Goal: Information Seeking & Learning: Check status

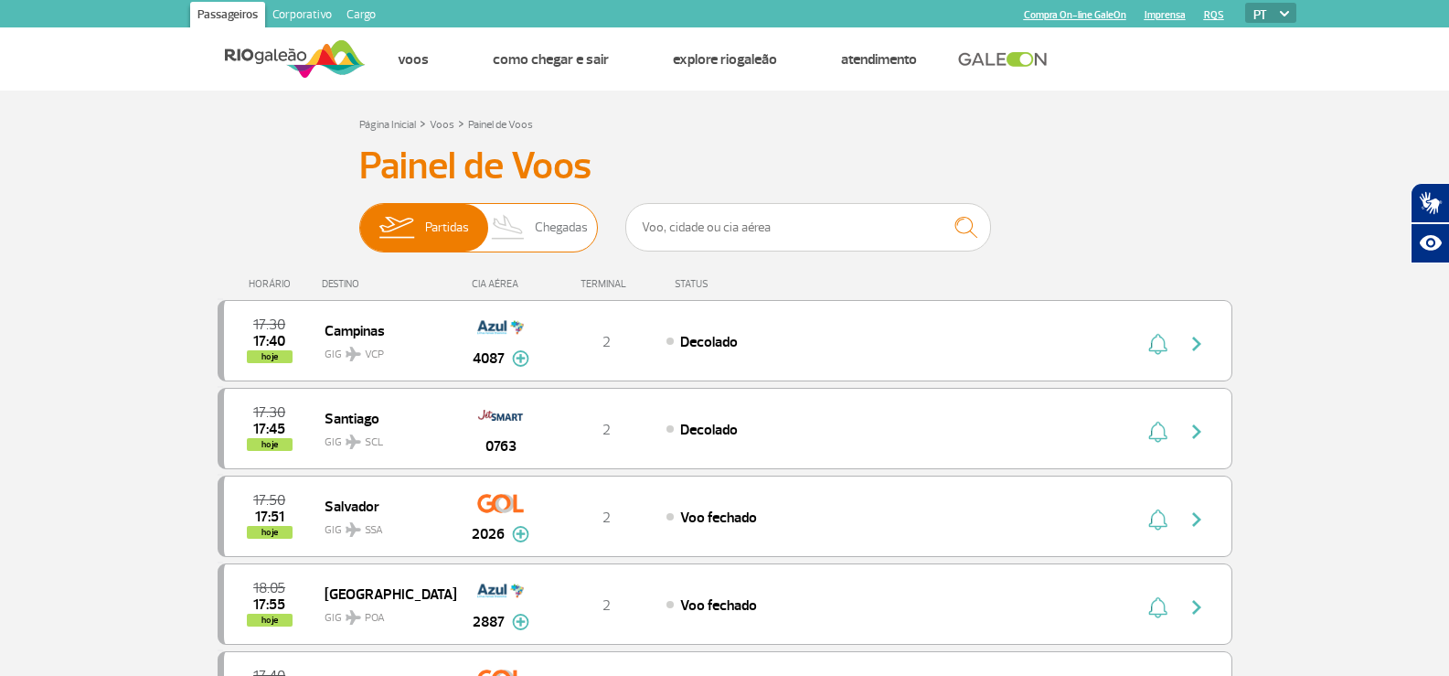
click at [556, 223] on span "Chegadas" at bounding box center [561, 228] width 53 height 48
click at [359, 218] on input "Partidas Chegadas" at bounding box center [359, 218] width 0 height 0
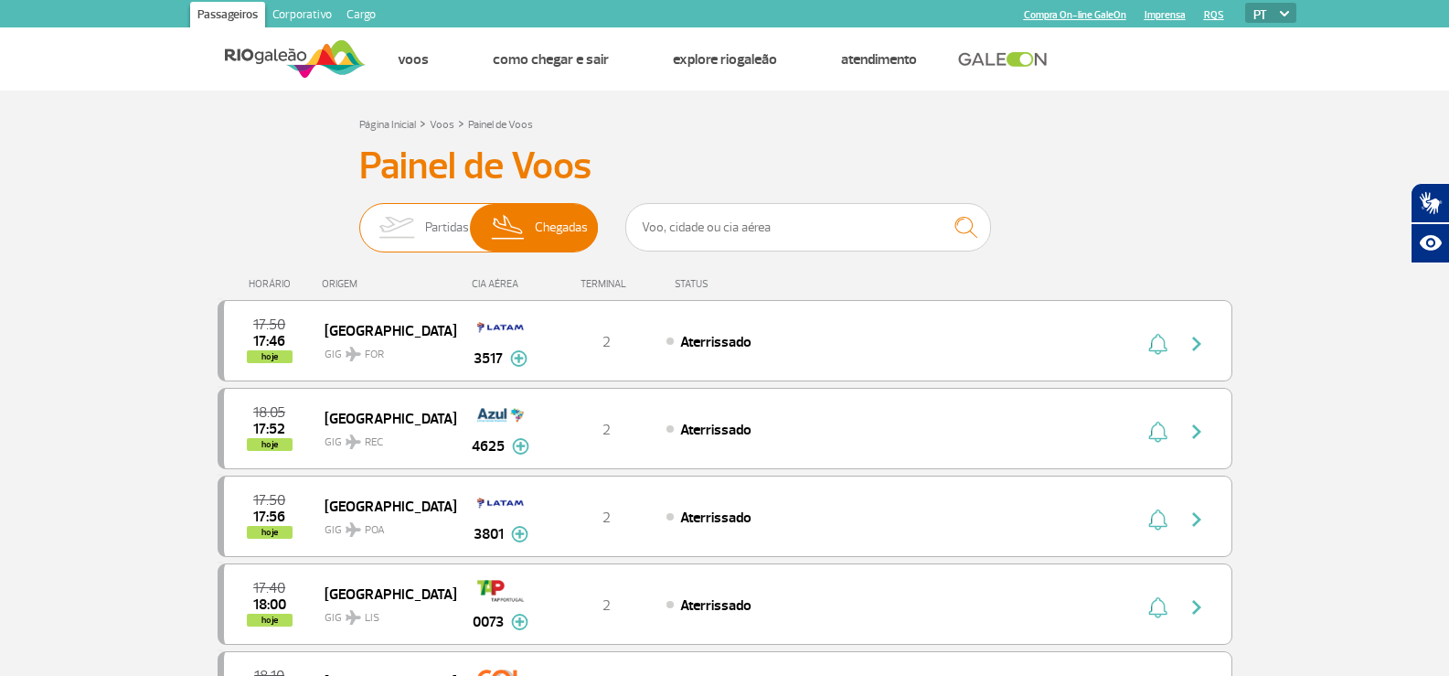
click at [435, 220] on span "Partidas" at bounding box center [447, 228] width 44 height 48
click at [359, 218] on input "Partidas Chegadas" at bounding box center [359, 218] width 0 height 0
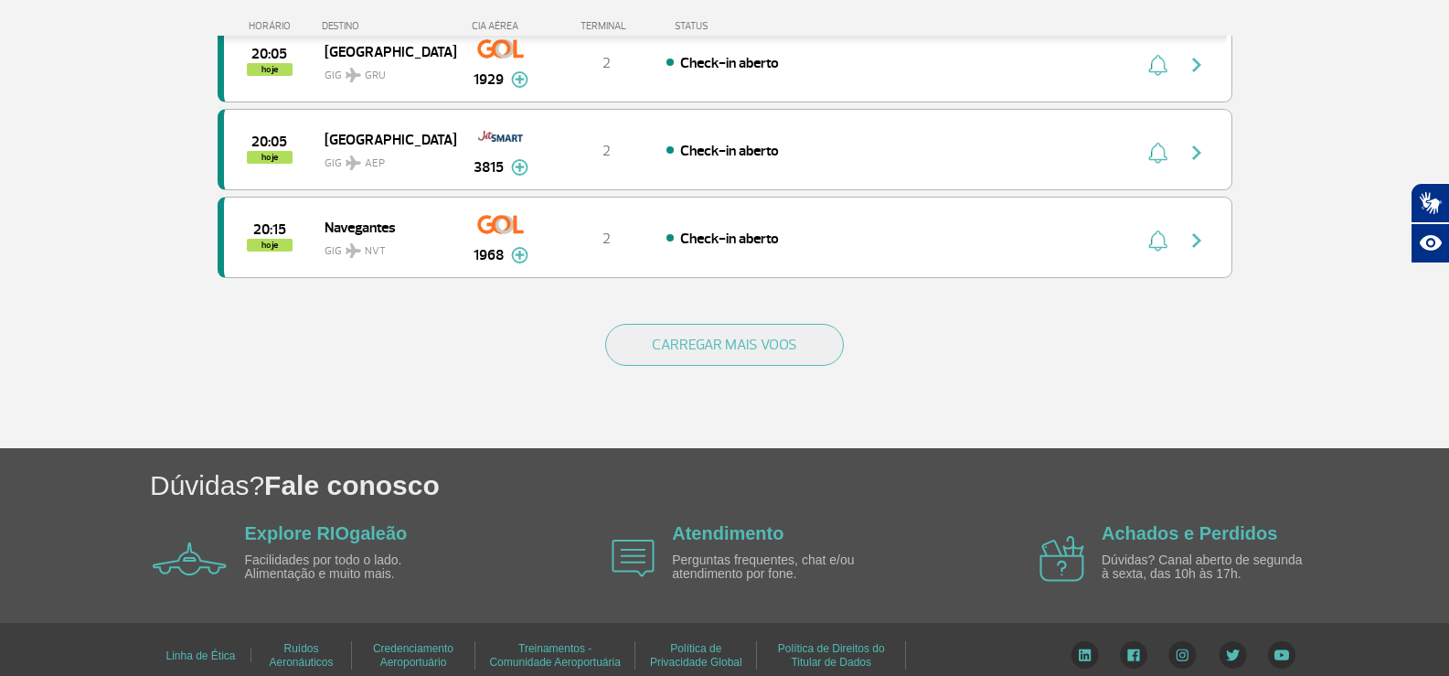
scroll to position [1801, 0]
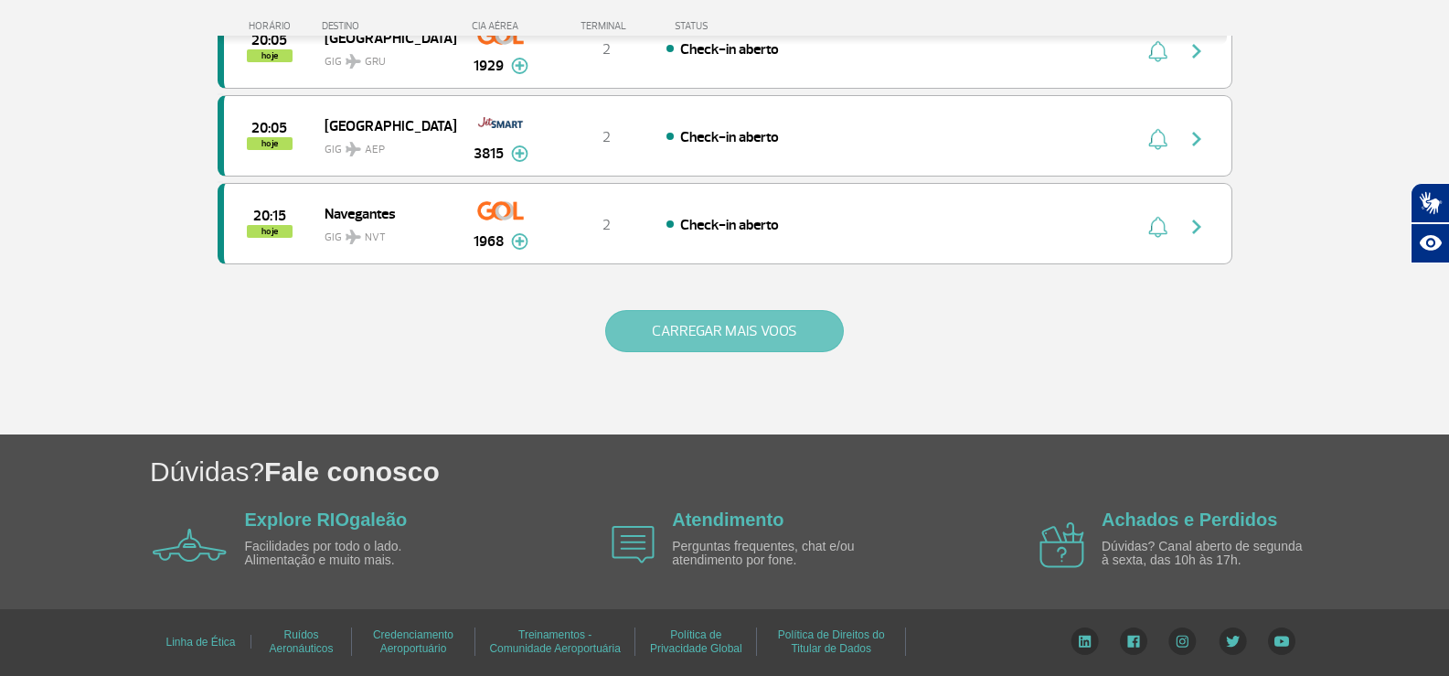
click at [746, 320] on button "CARREGAR MAIS VOOS" at bounding box center [724, 331] width 239 height 42
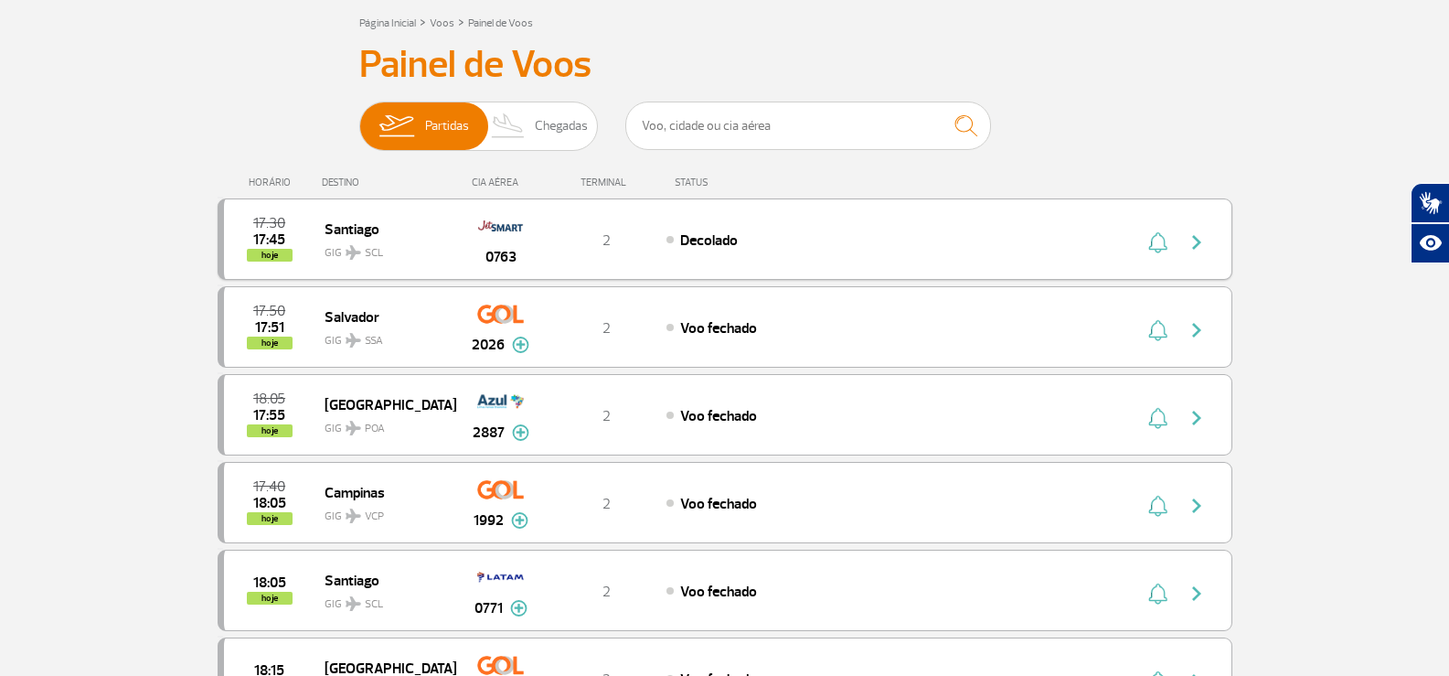
scroll to position [183, 0]
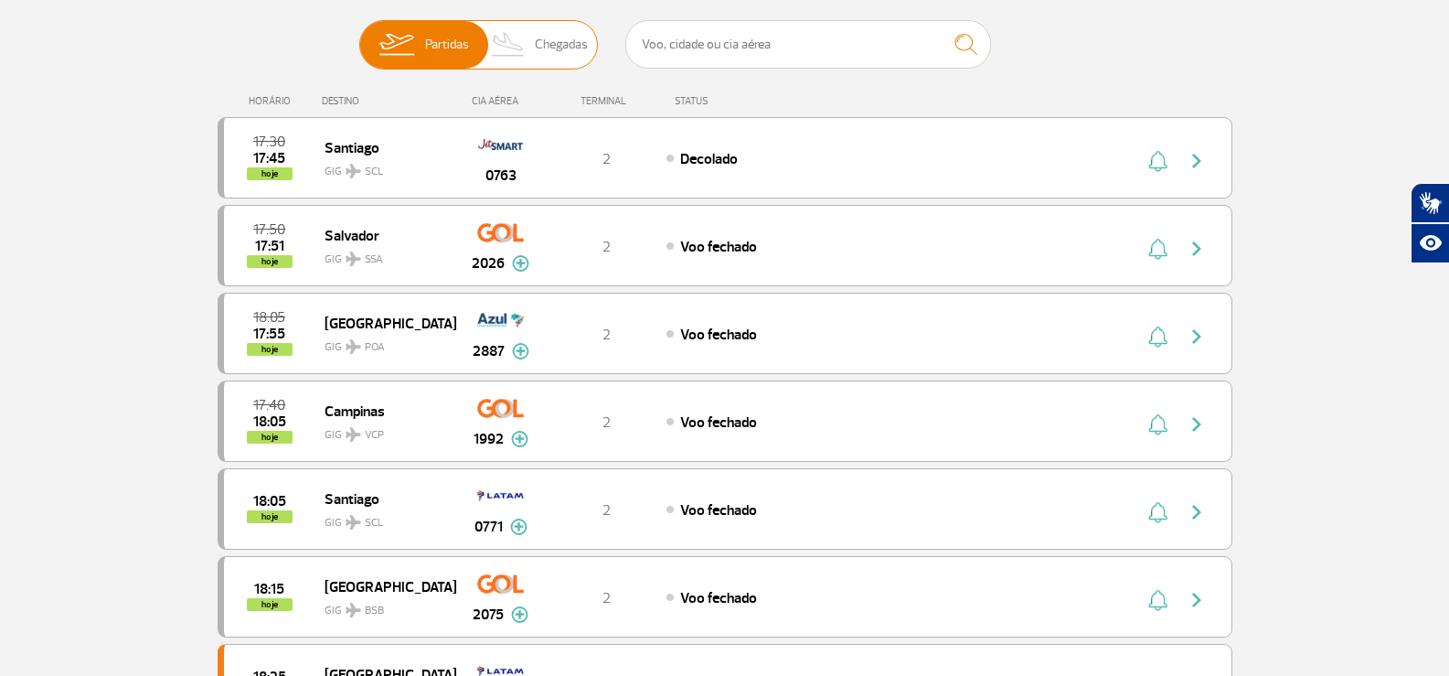
click at [525, 41] on img at bounding box center [509, 45] width 54 height 48
click at [359, 36] on input "Partidas Chegadas" at bounding box center [359, 36] width 0 height 0
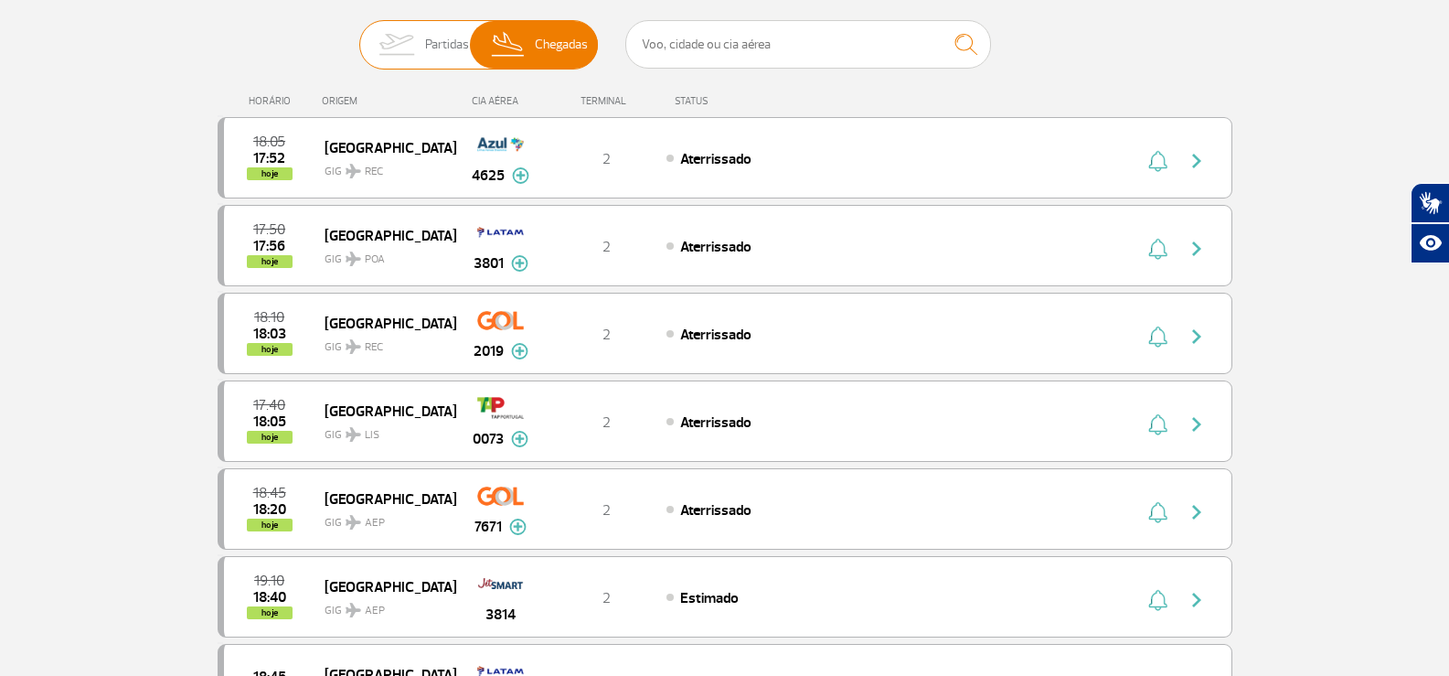
click at [422, 29] on img at bounding box center [397, 45] width 58 height 48
click at [359, 36] on input "Partidas Chegadas" at bounding box center [359, 36] width 0 height 0
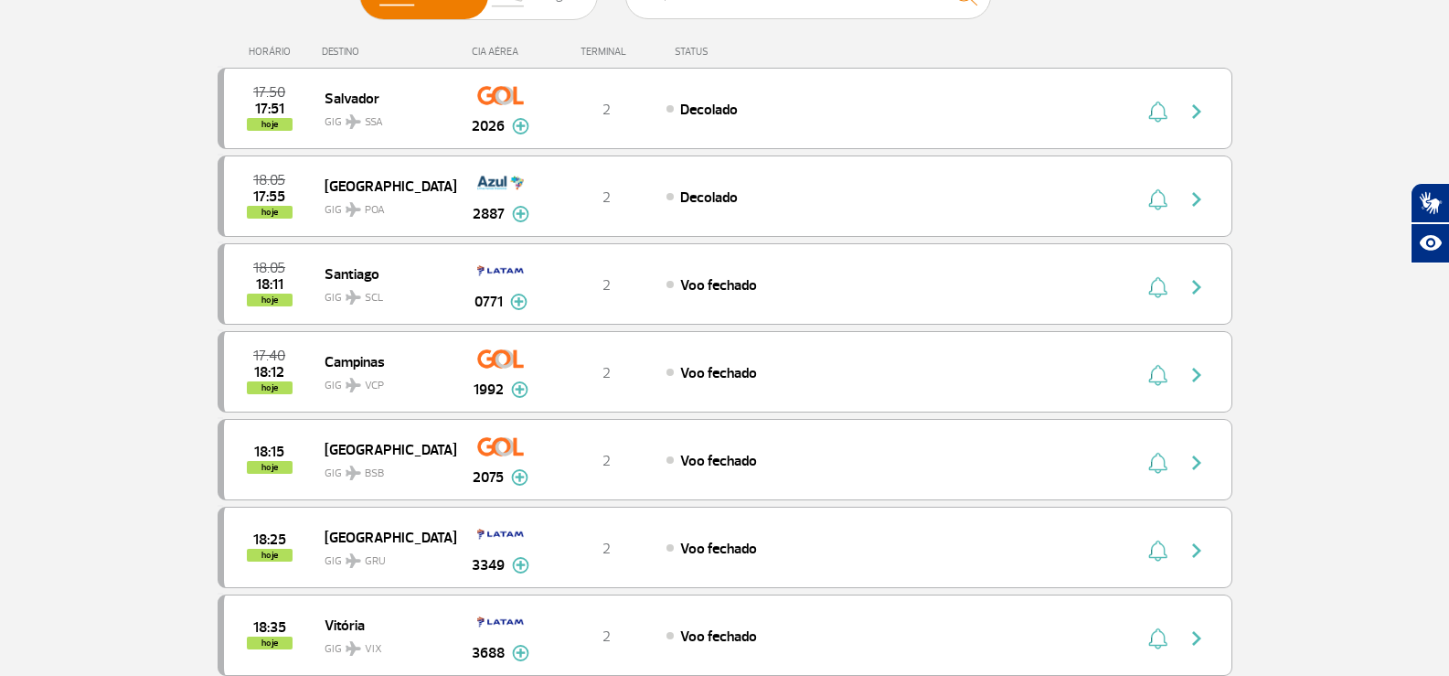
scroll to position [91, 0]
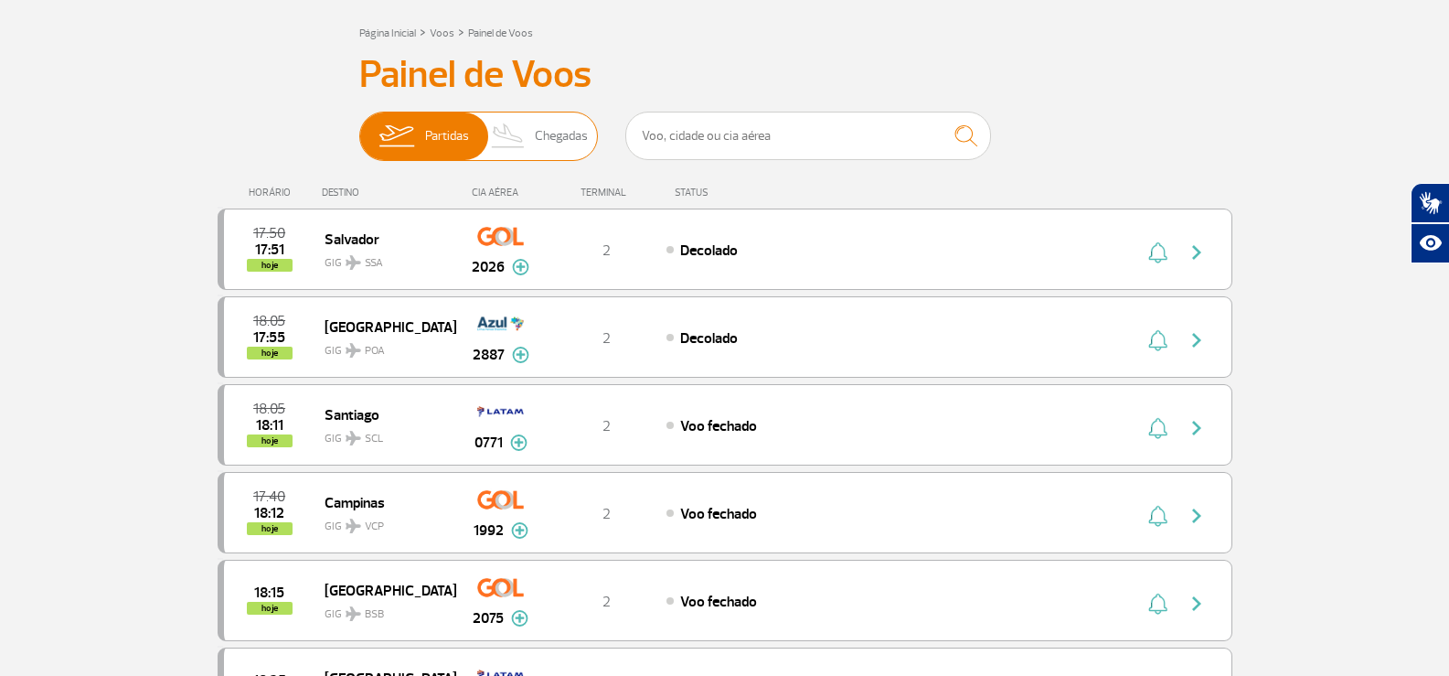
click at [549, 133] on span "Chegadas" at bounding box center [561, 136] width 53 height 48
click at [359, 127] on input "Partidas Chegadas" at bounding box center [359, 127] width 0 height 0
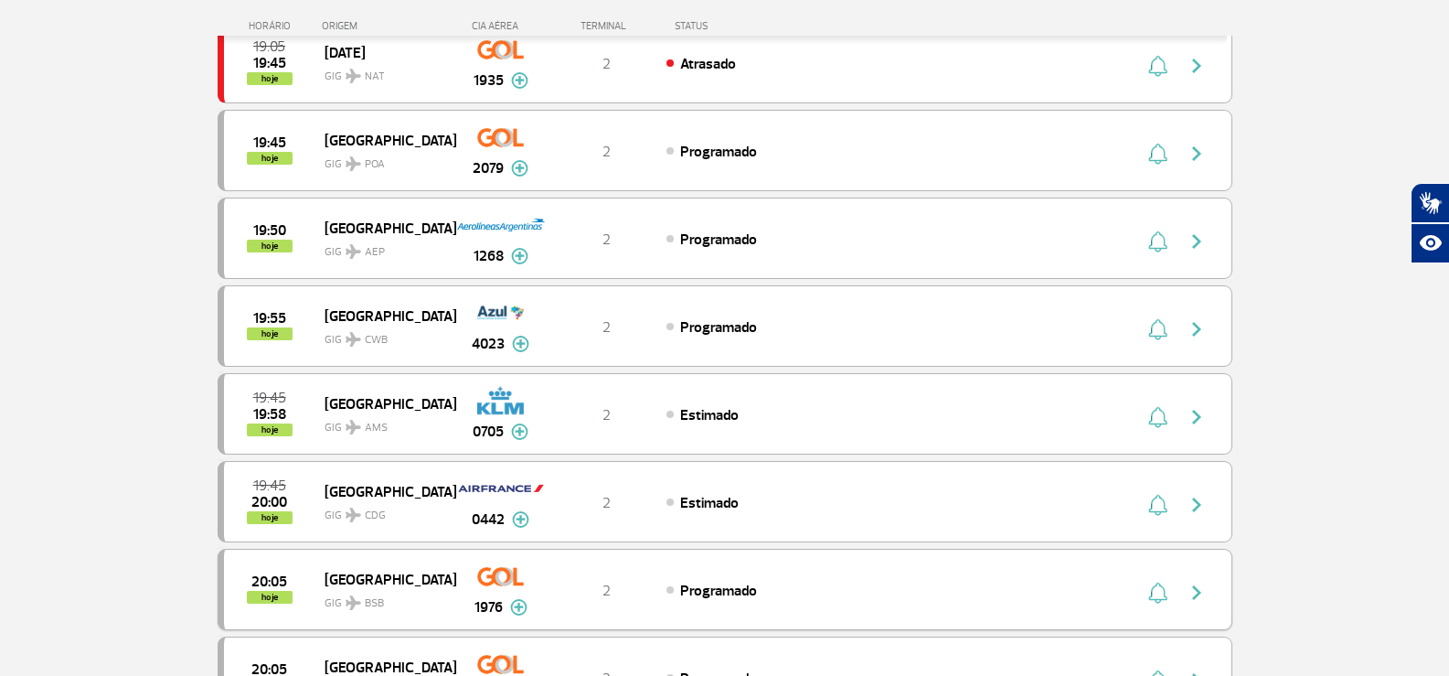
scroll to position [1523, 0]
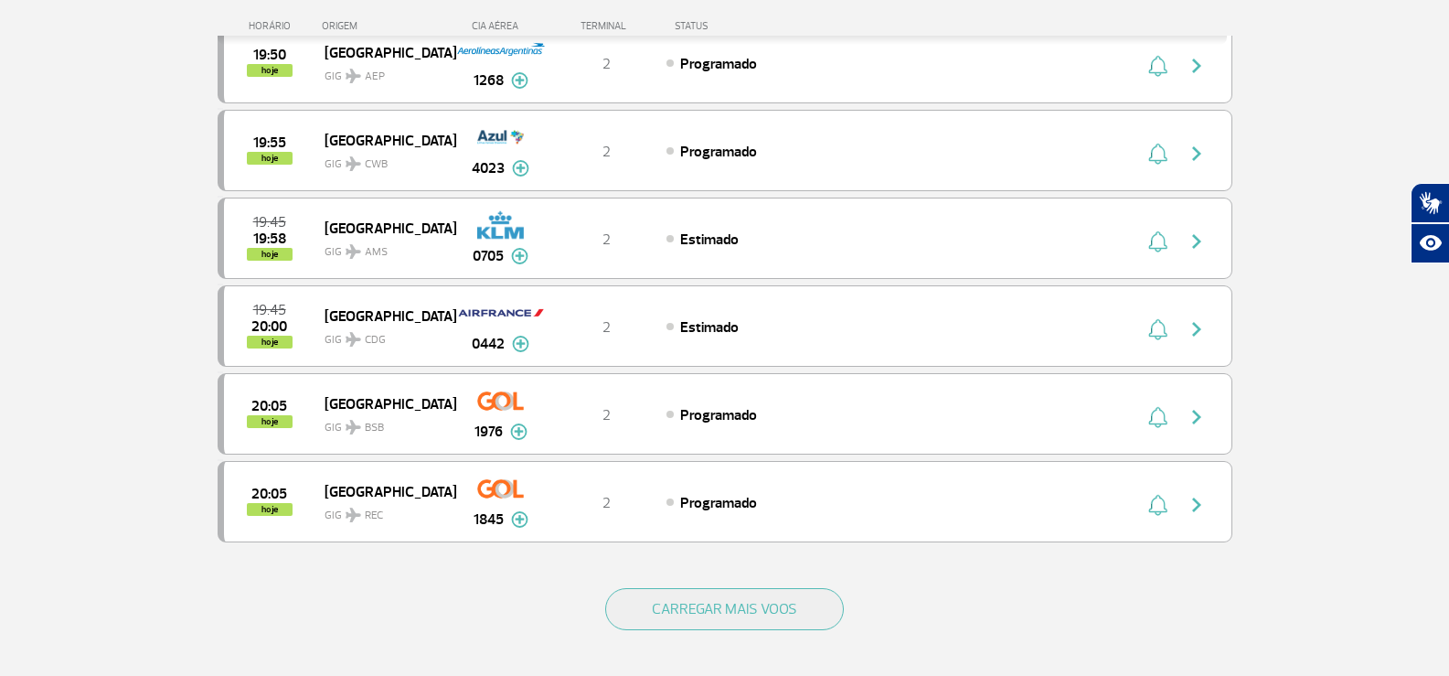
click at [780, 583] on div "CARREGAR MAIS VOOS" at bounding box center [725, 638] width 1015 height 147
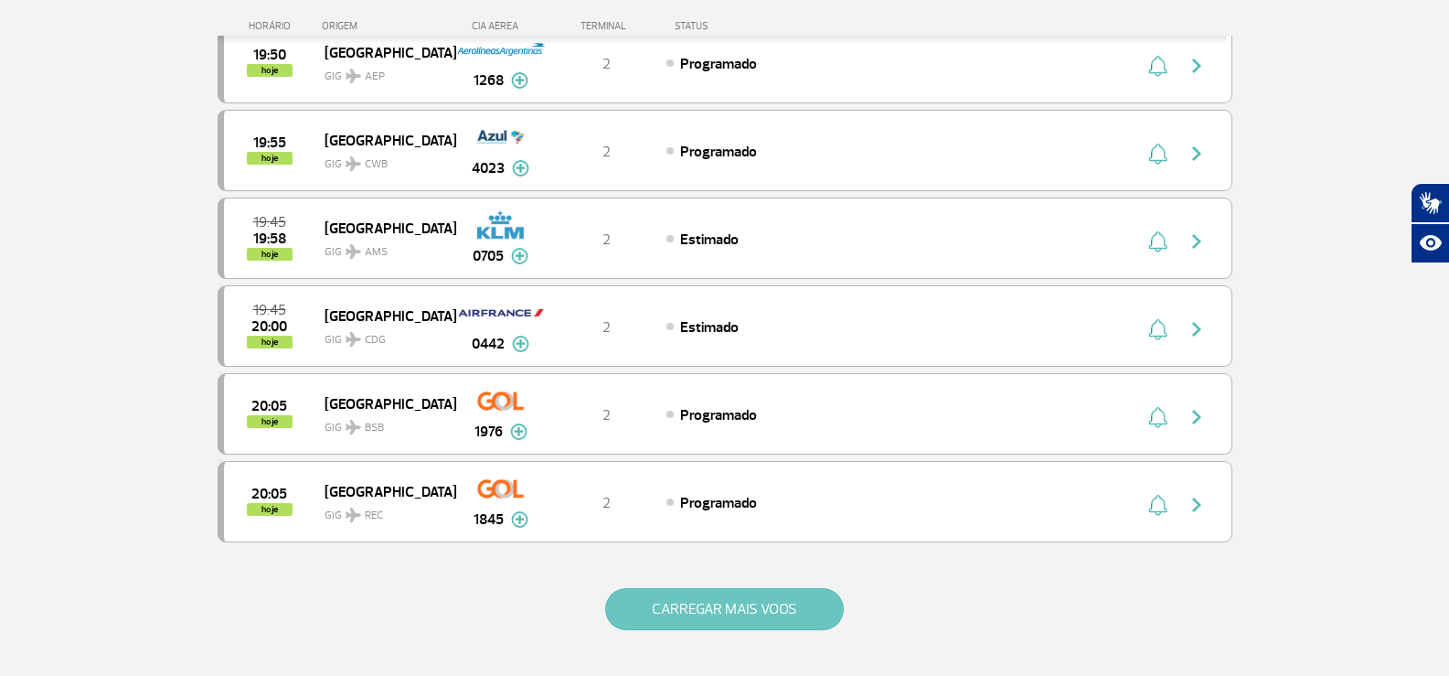
click at [781, 602] on button "CARREGAR MAIS VOOS" at bounding box center [724, 609] width 239 height 42
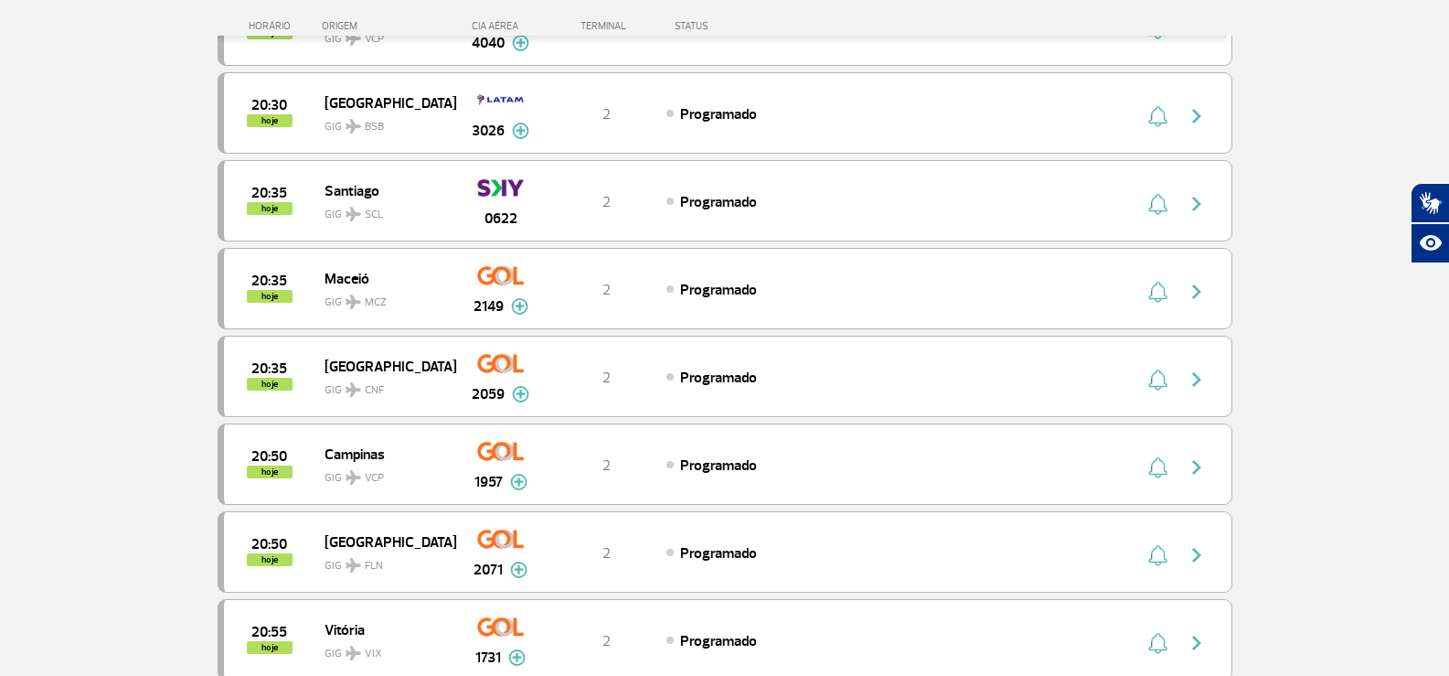
scroll to position [2456, 0]
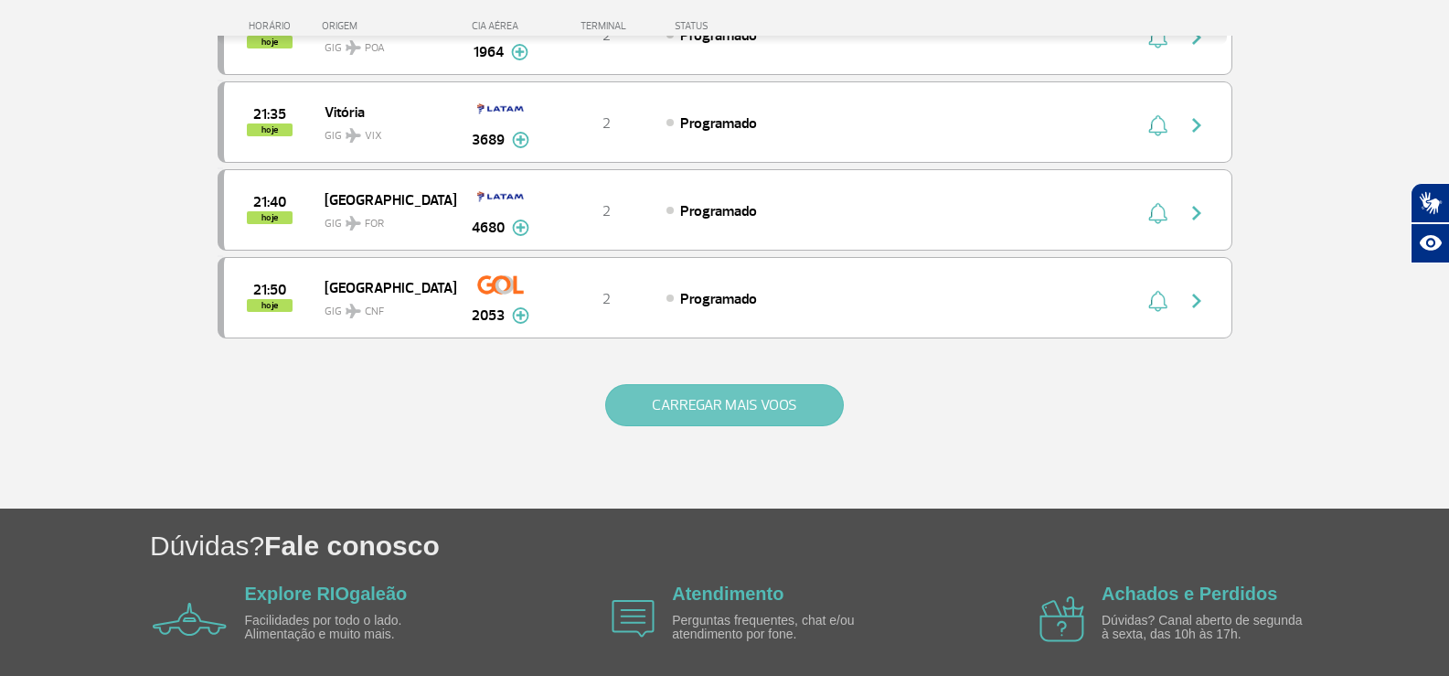
click at [764, 399] on button "CARREGAR MAIS VOOS" at bounding box center [724, 405] width 239 height 42
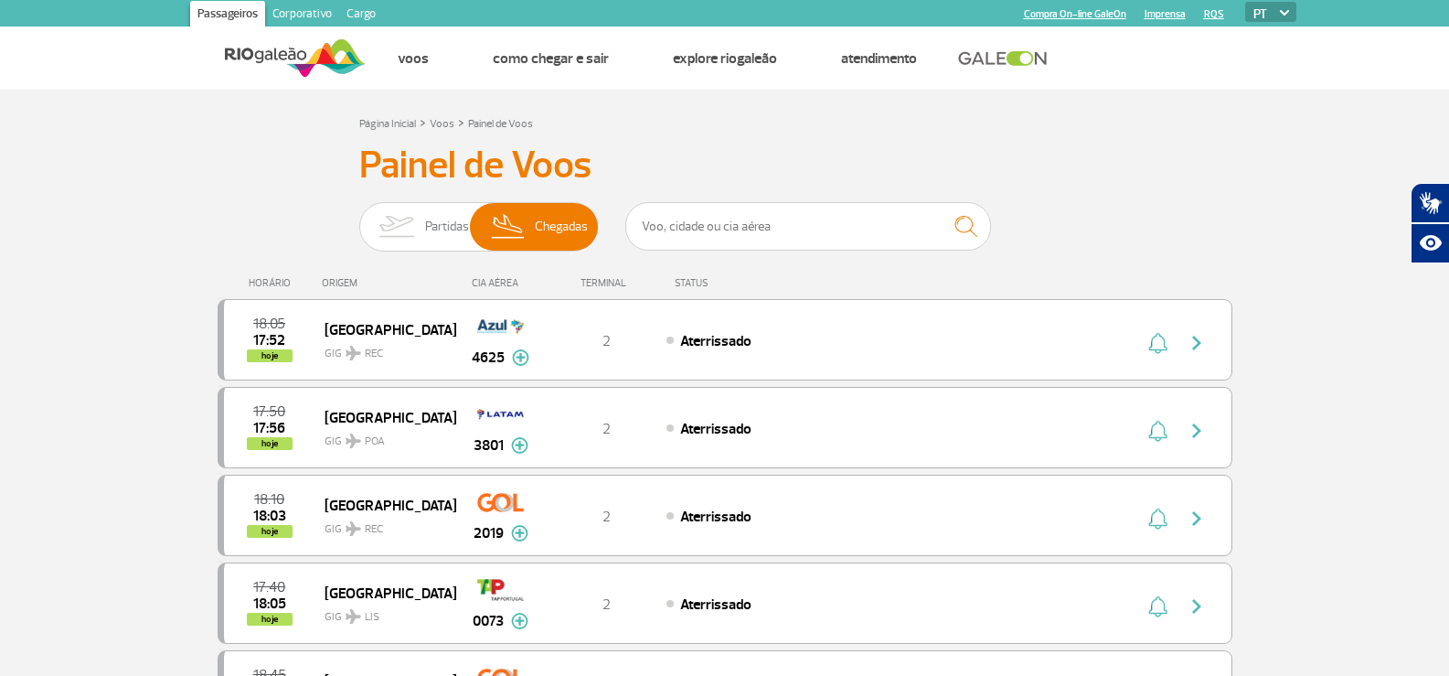
scroll to position [0, 0]
click at [465, 213] on span "Partidas" at bounding box center [447, 228] width 44 height 48
click at [359, 218] on input "Partidas Chegadas" at bounding box center [359, 218] width 0 height 0
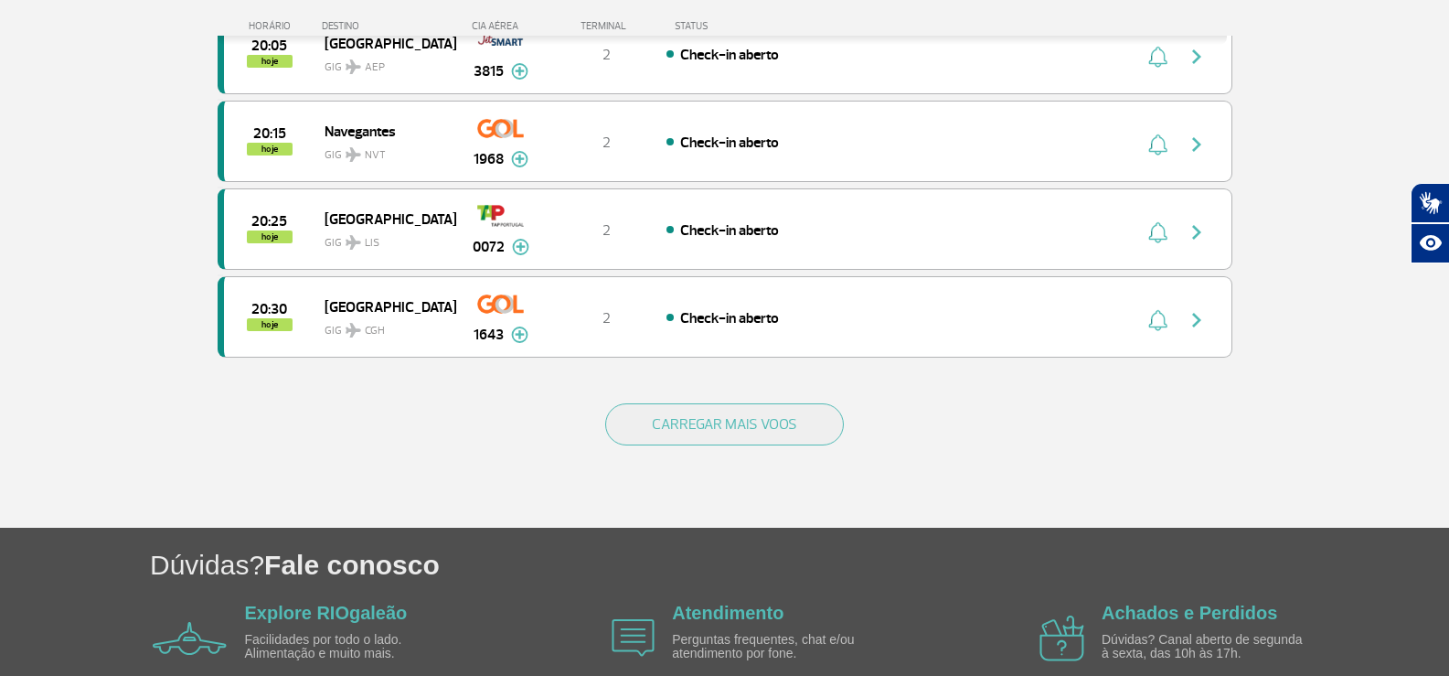
scroll to position [1801, 0]
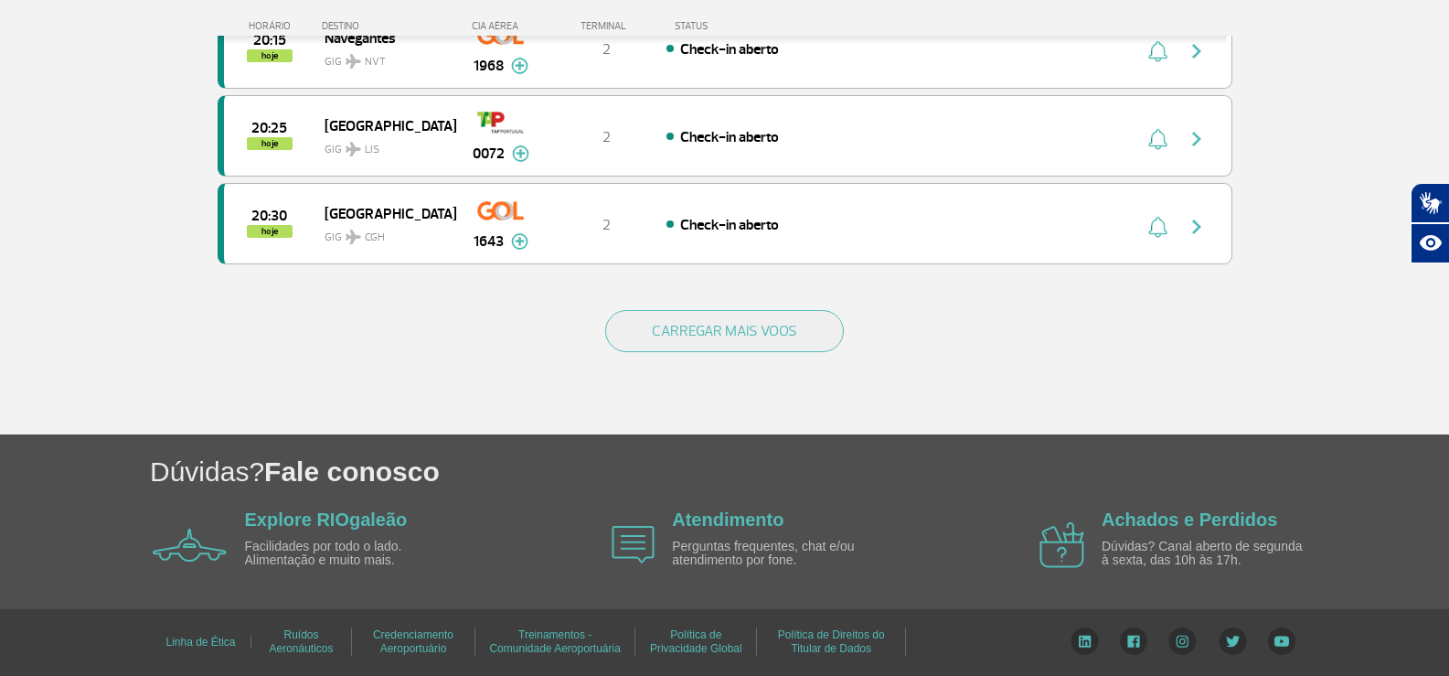
click at [773, 366] on div "CARREGAR MAIS VOOS" at bounding box center [725, 360] width 1015 height 147
click at [772, 329] on button "CARREGAR MAIS VOOS" at bounding box center [724, 331] width 239 height 42
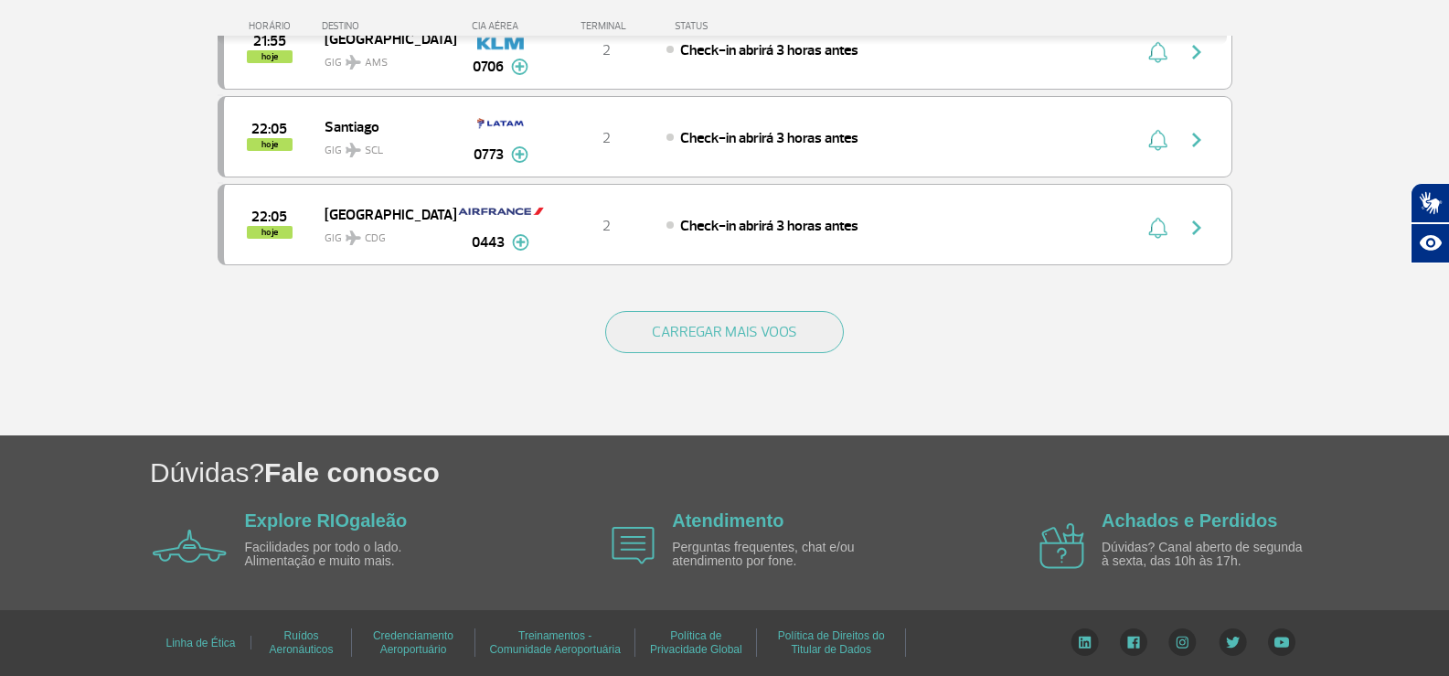
scroll to position [3556, 0]
click at [678, 319] on button "CARREGAR MAIS VOOS" at bounding box center [724, 331] width 239 height 42
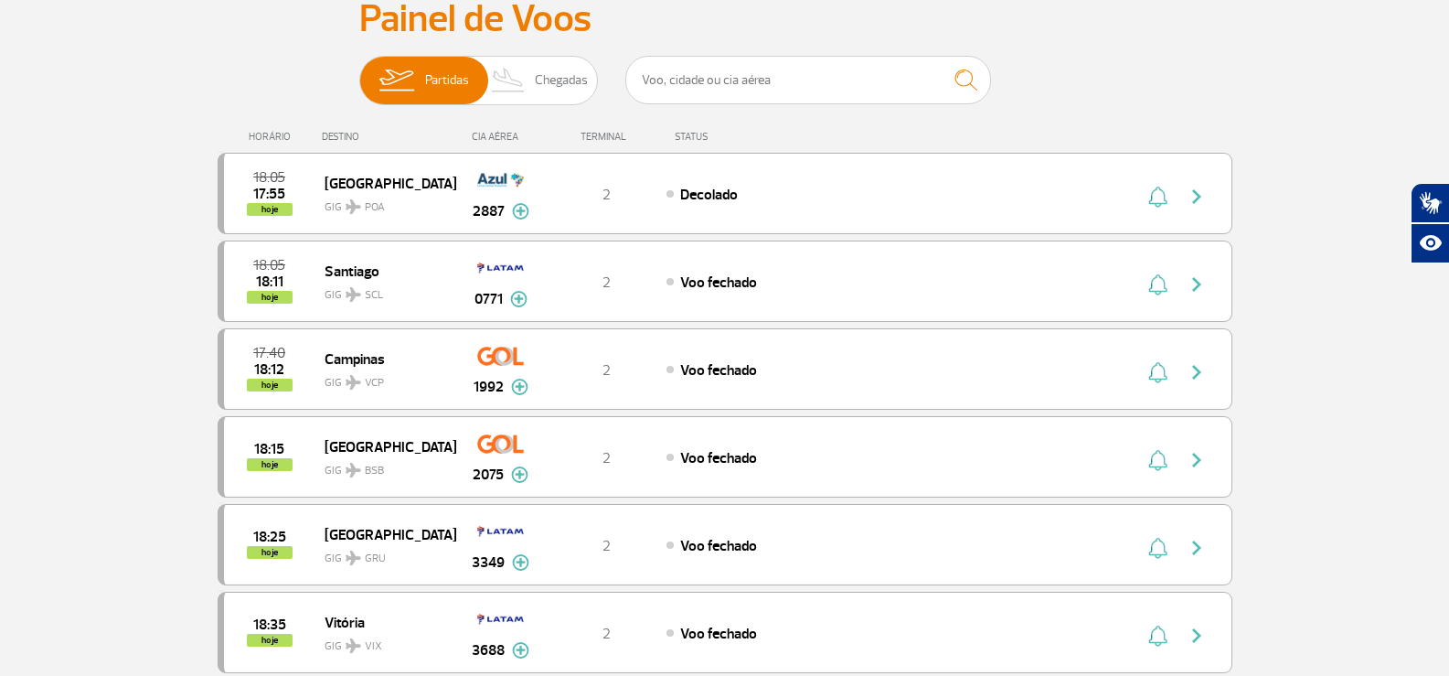
scroll to position [88, 0]
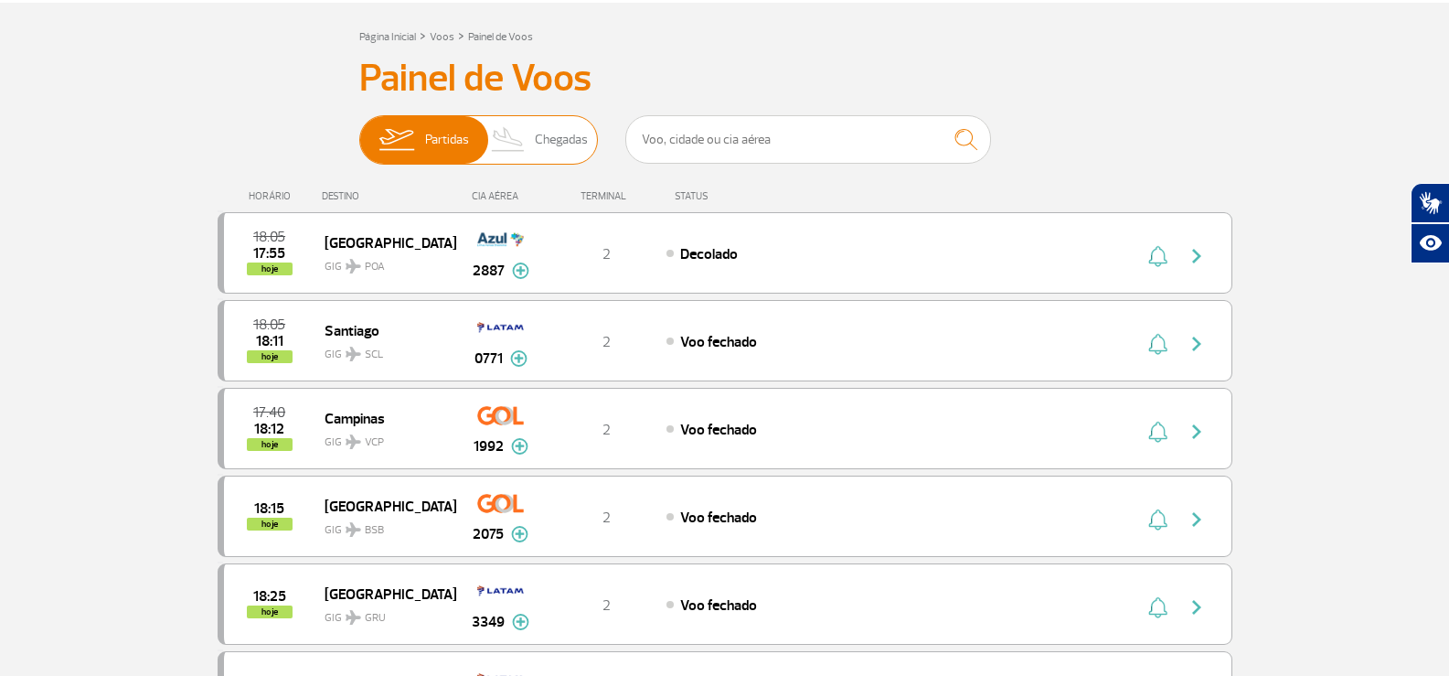
click at [506, 155] on img at bounding box center [509, 140] width 54 height 48
click at [359, 131] on input "Partidas Chegadas" at bounding box center [359, 131] width 0 height 0
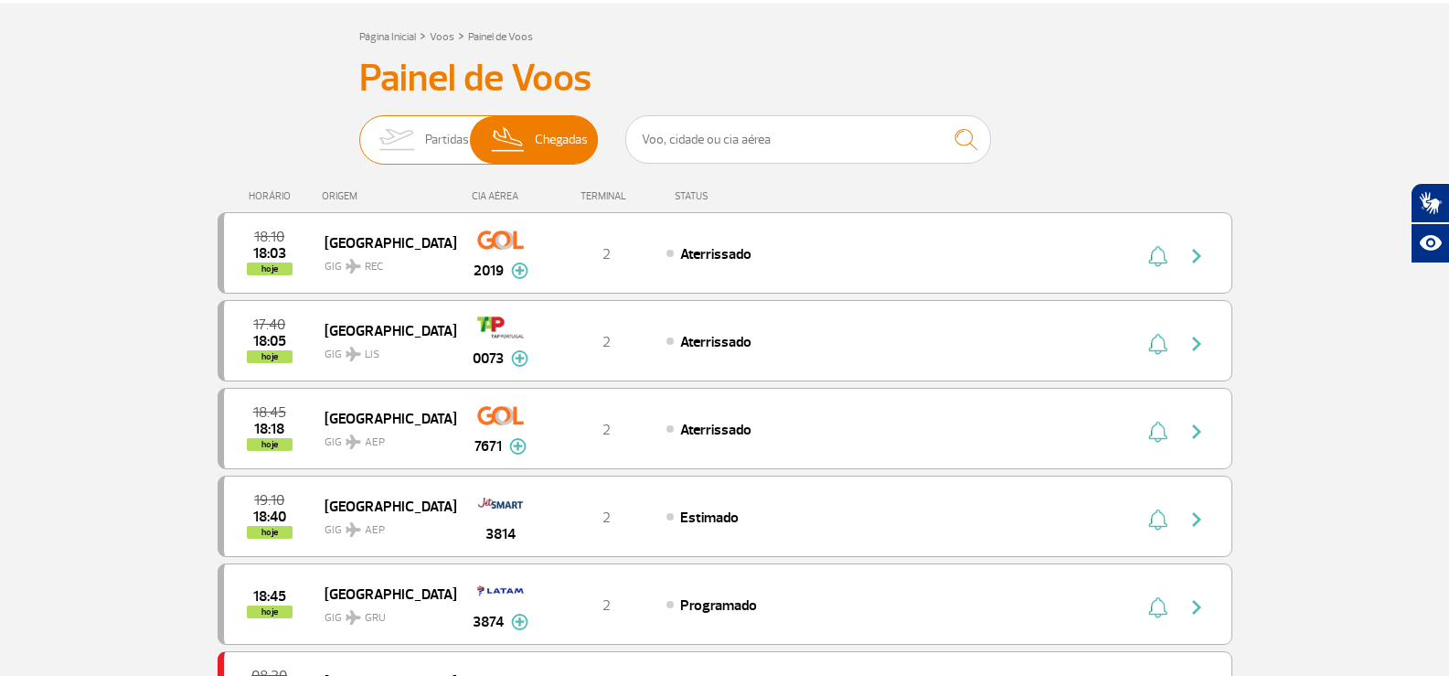
click at [414, 128] on img at bounding box center [397, 140] width 58 height 48
click at [359, 131] on input "Partidas Chegadas" at bounding box center [359, 131] width 0 height 0
